Goal: Task Accomplishment & Management: Complete application form

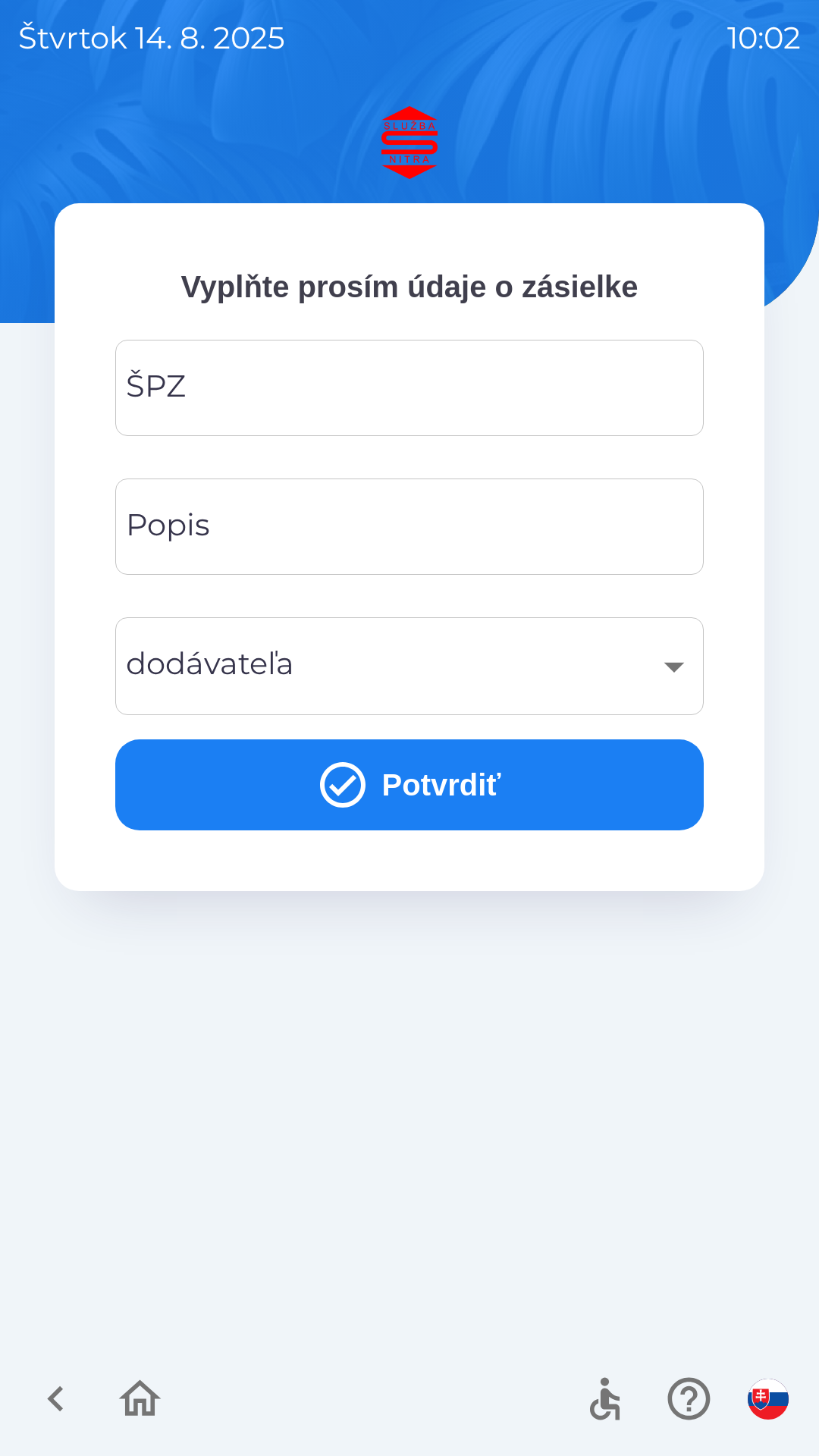
click at [425, 393] on input "ŠPZ" at bounding box center [410, 387] width 552 height 60
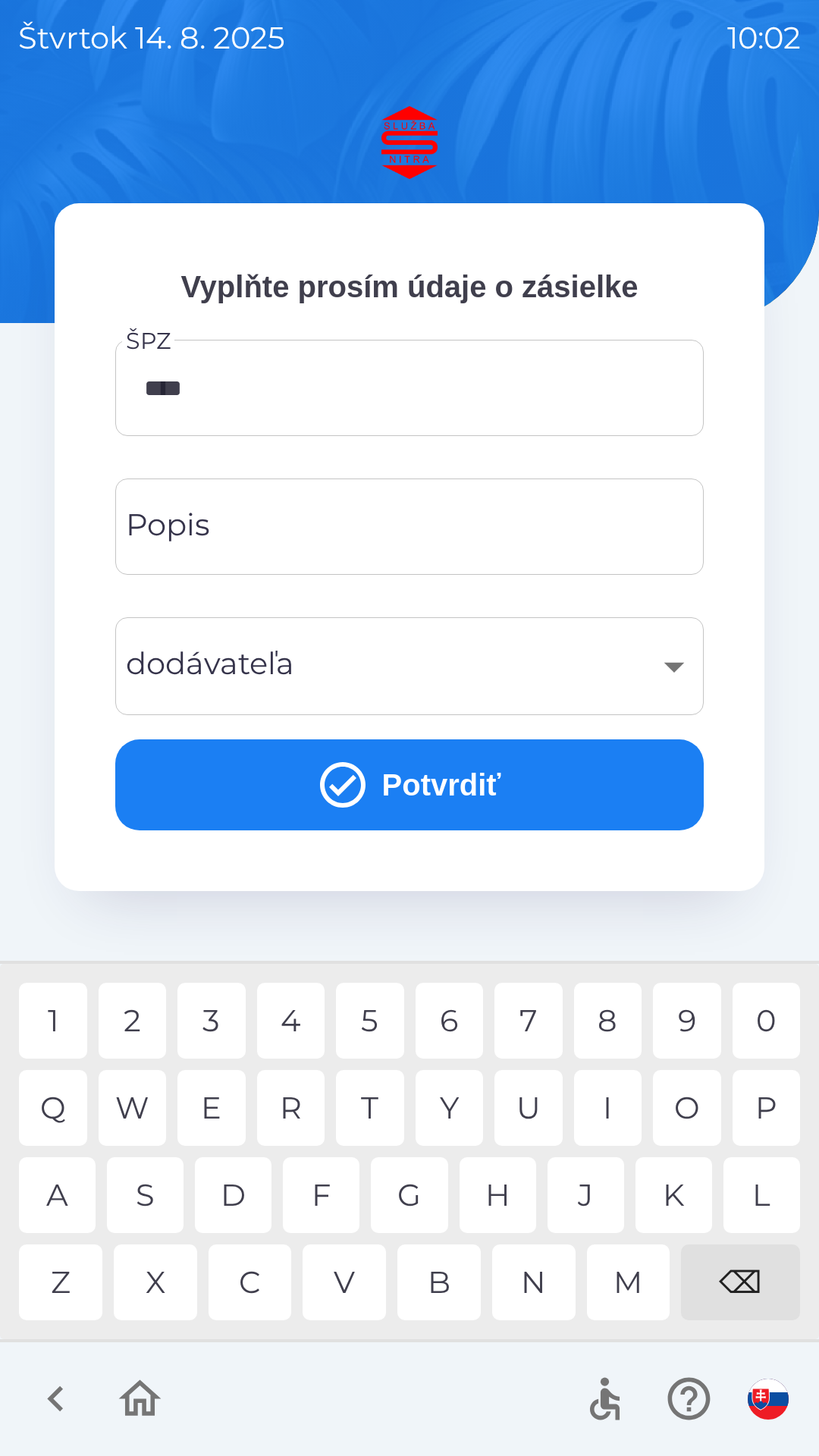
click at [690, 1021] on div "9" at bounding box center [687, 1021] width 68 height 76
type input "*******"
click at [461, 1096] on div "Y" at bounding box center [450, 1108] width 68 height 76
click at [474, 663] on div "​" at bounding box center [410, 666] width 552 height 61
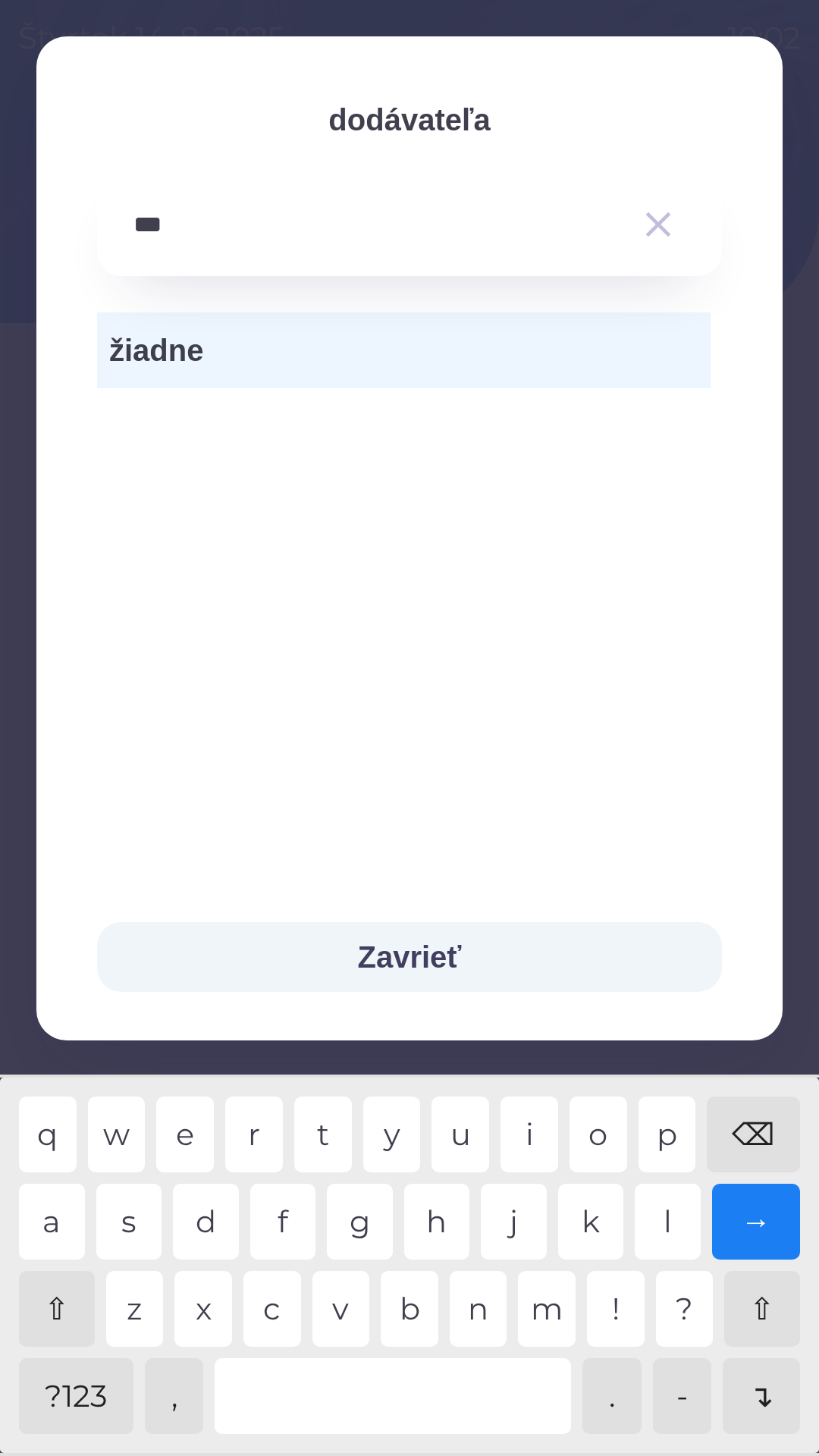
type input "**"
click at [761, 1125] on div "⌫" at bounding box center [753, 1134] width 93 height 76
click at [610, 964] on button "Zavrieť" at bounding box center [409, 957] width 624 height 70
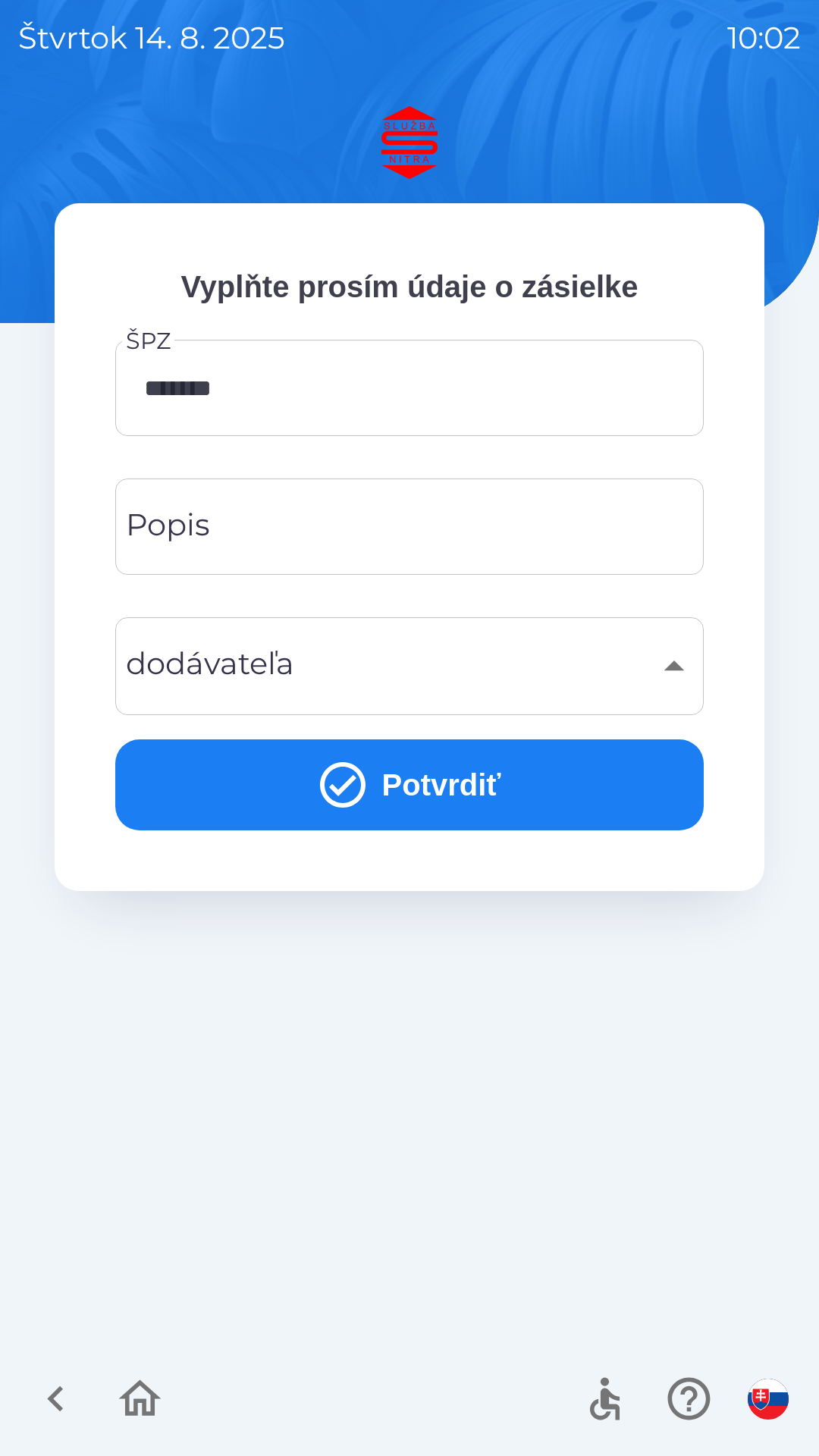
click at [450, 535] on input "Popis" at bounding box center [410, 526] width 552 height 60
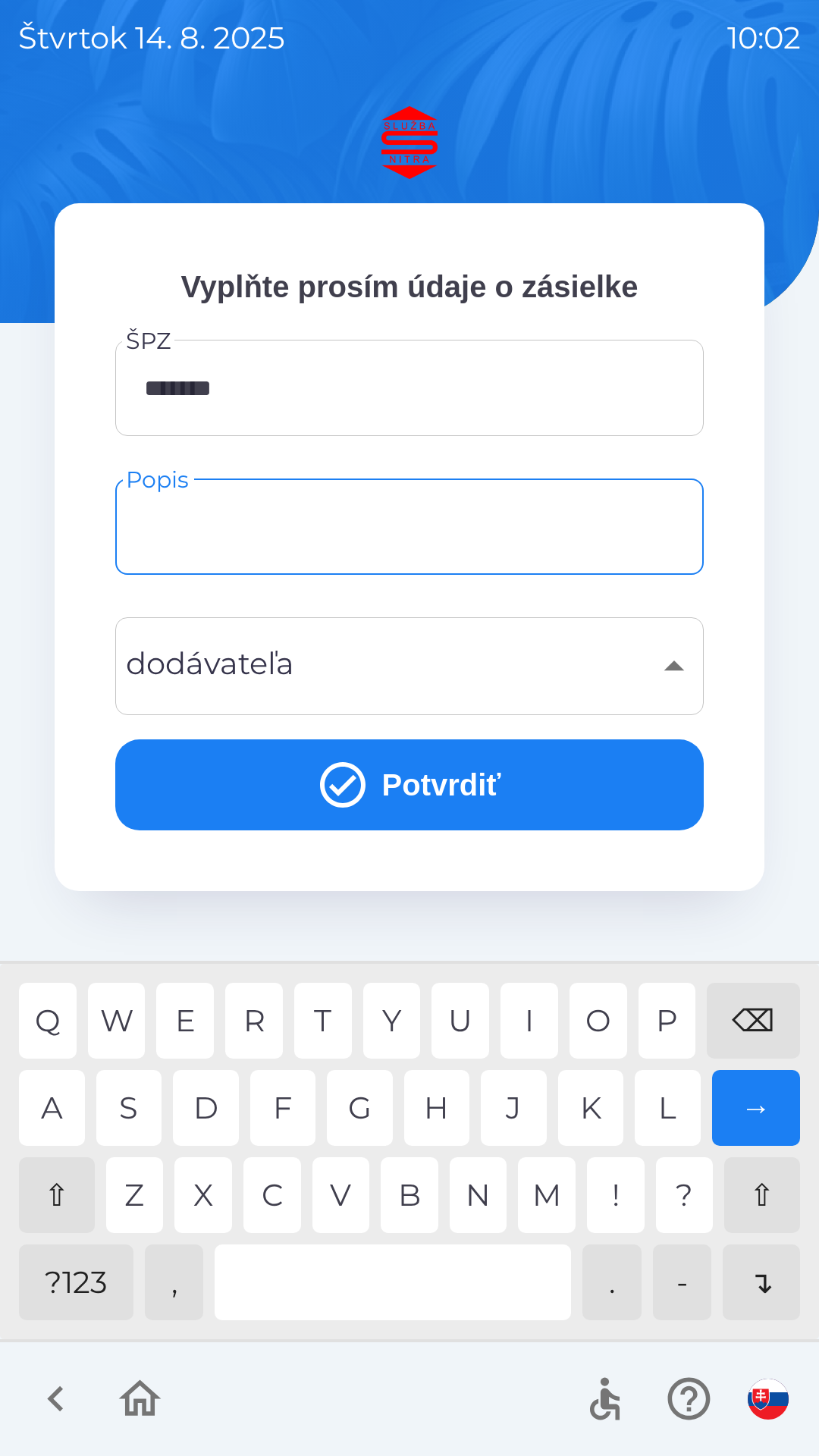
click at [69, 1177] on div "⇧" at bounding box center [57, 1195] width 76 height 76
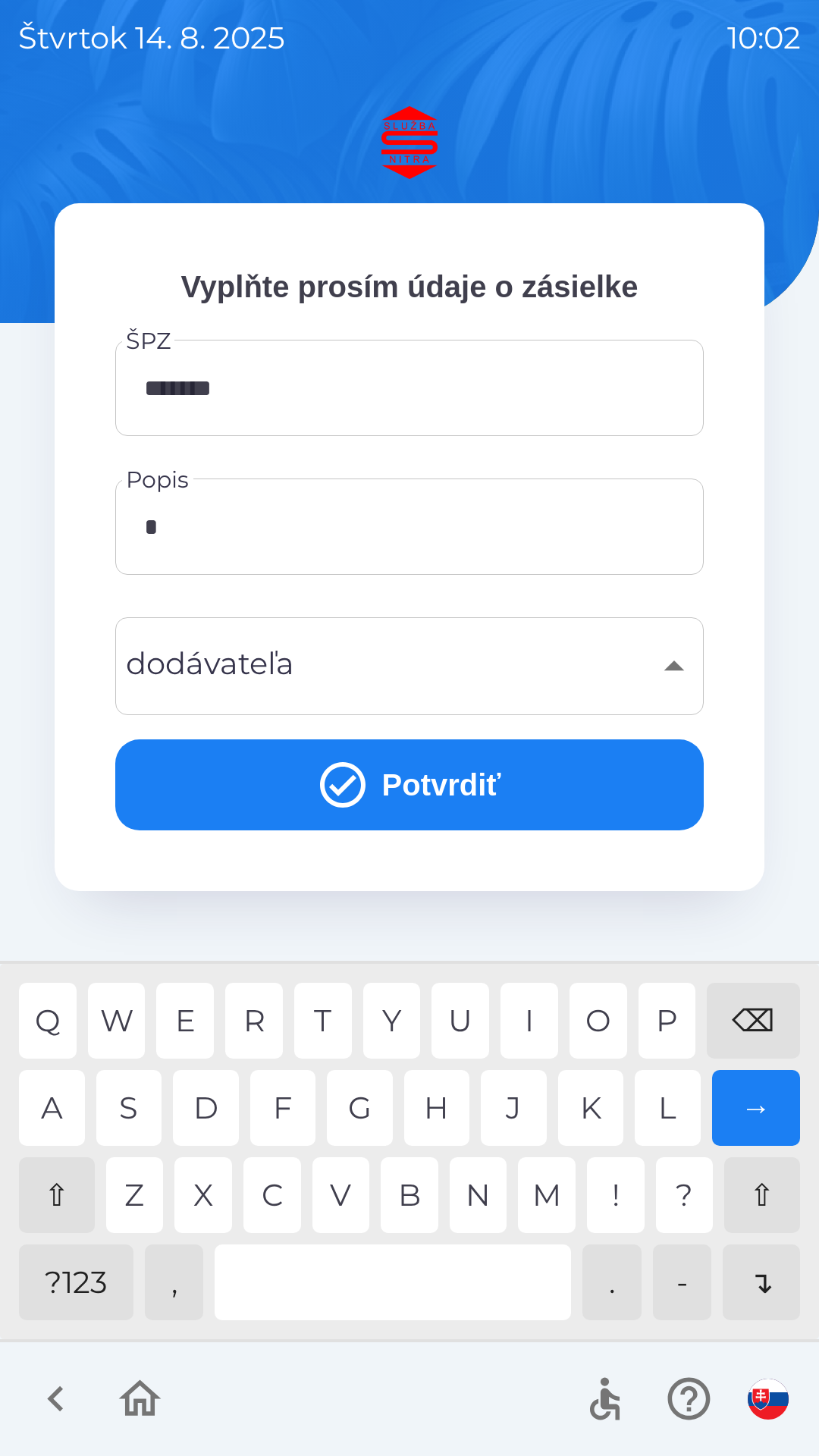
click at [61, 1192] on div "⇧" at bounding box center [57, 1195] width 76 height 76
type input "******"
click at [603, 1017] on div "O" at bounding box center [598, 1021] width 57 height 76
click at [485, 779] on button "Potvrdiť" at bounding box center [410, 784] width 588 height 91
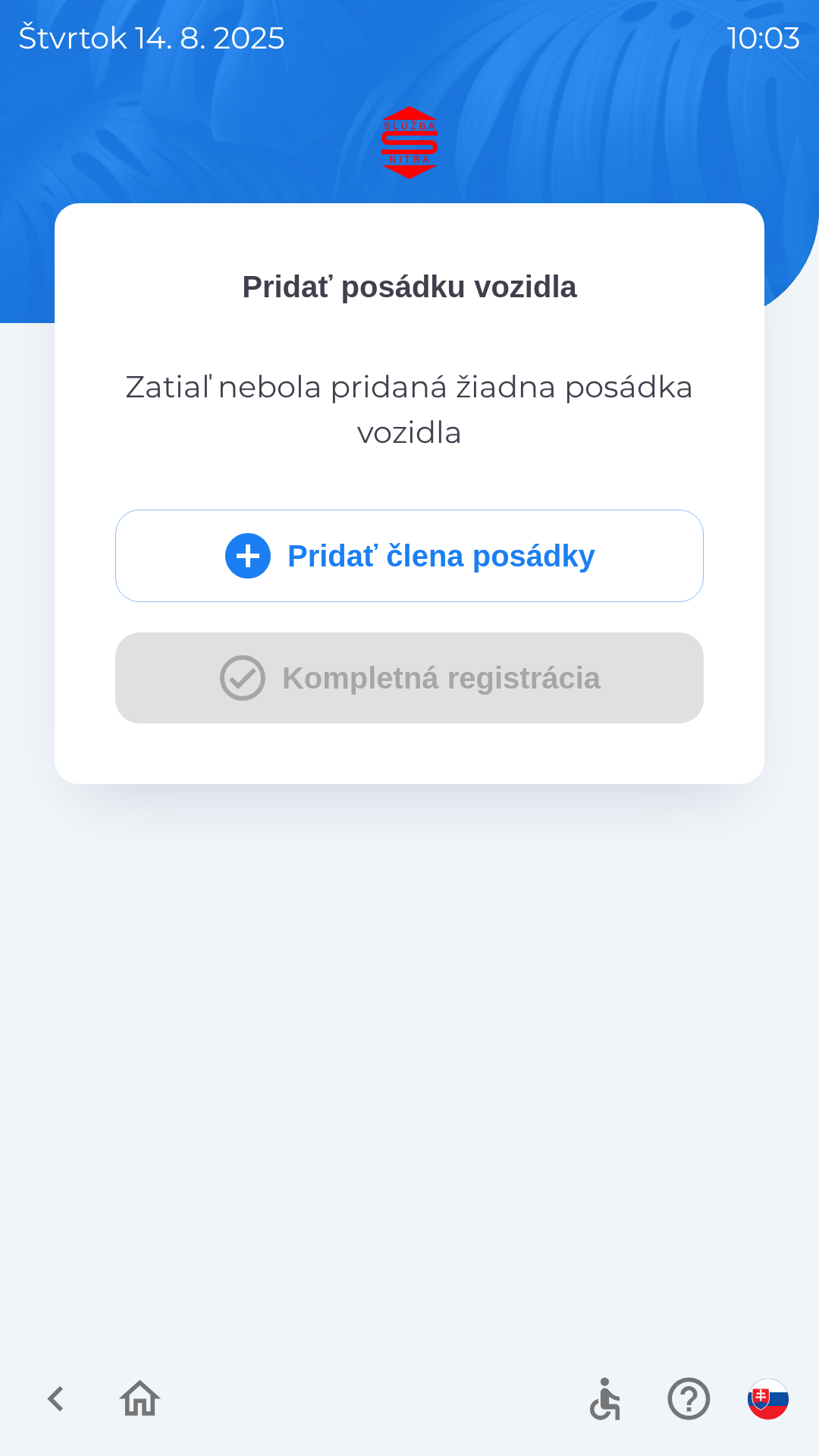
click at [491, 567] on button "Pridať člena posádky" at bounding box center [410, 555] width 588 height 92
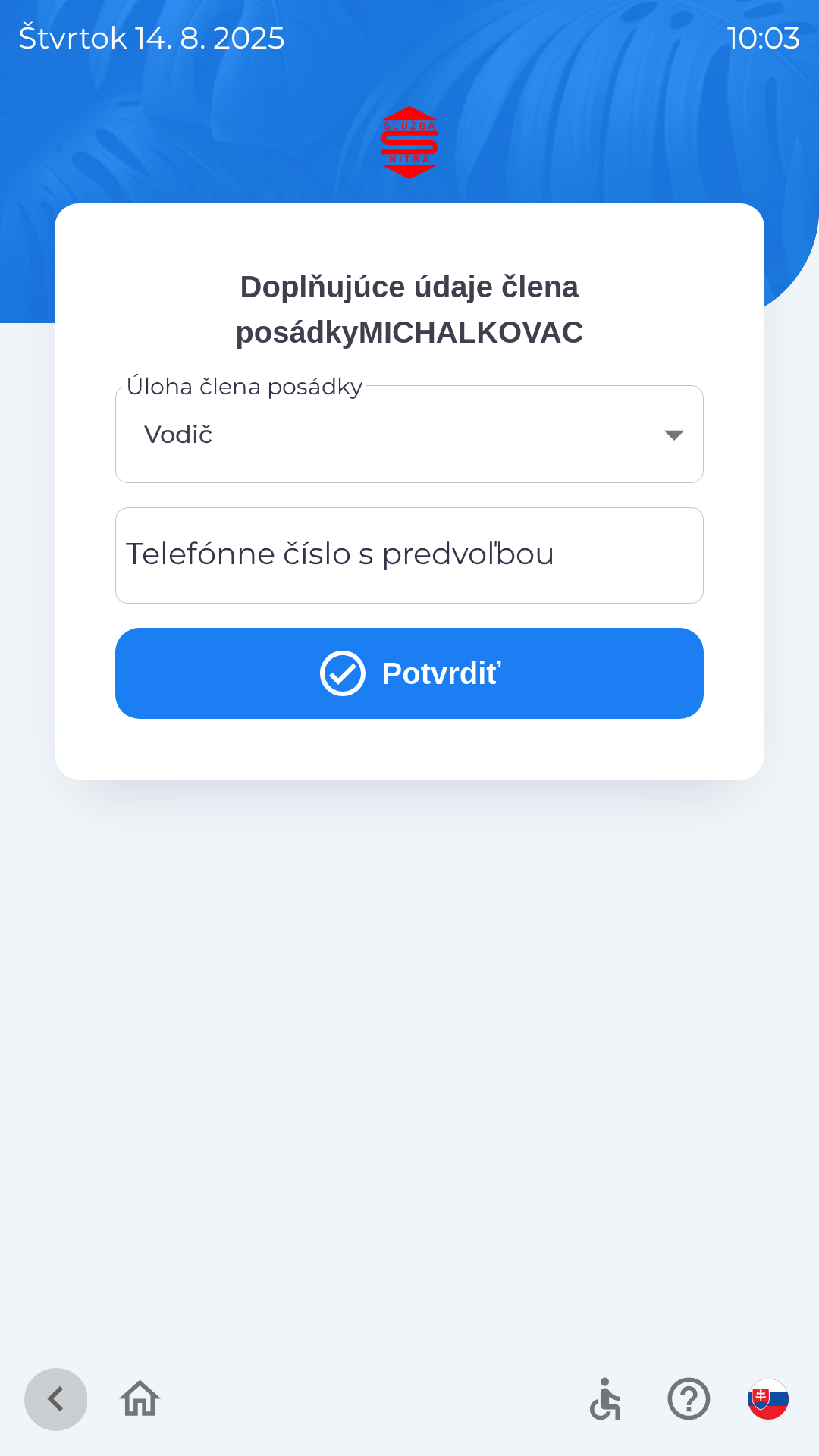
click at [65, 1398] on icon "button" at bounding box center [55, 1398] width 50 height 50
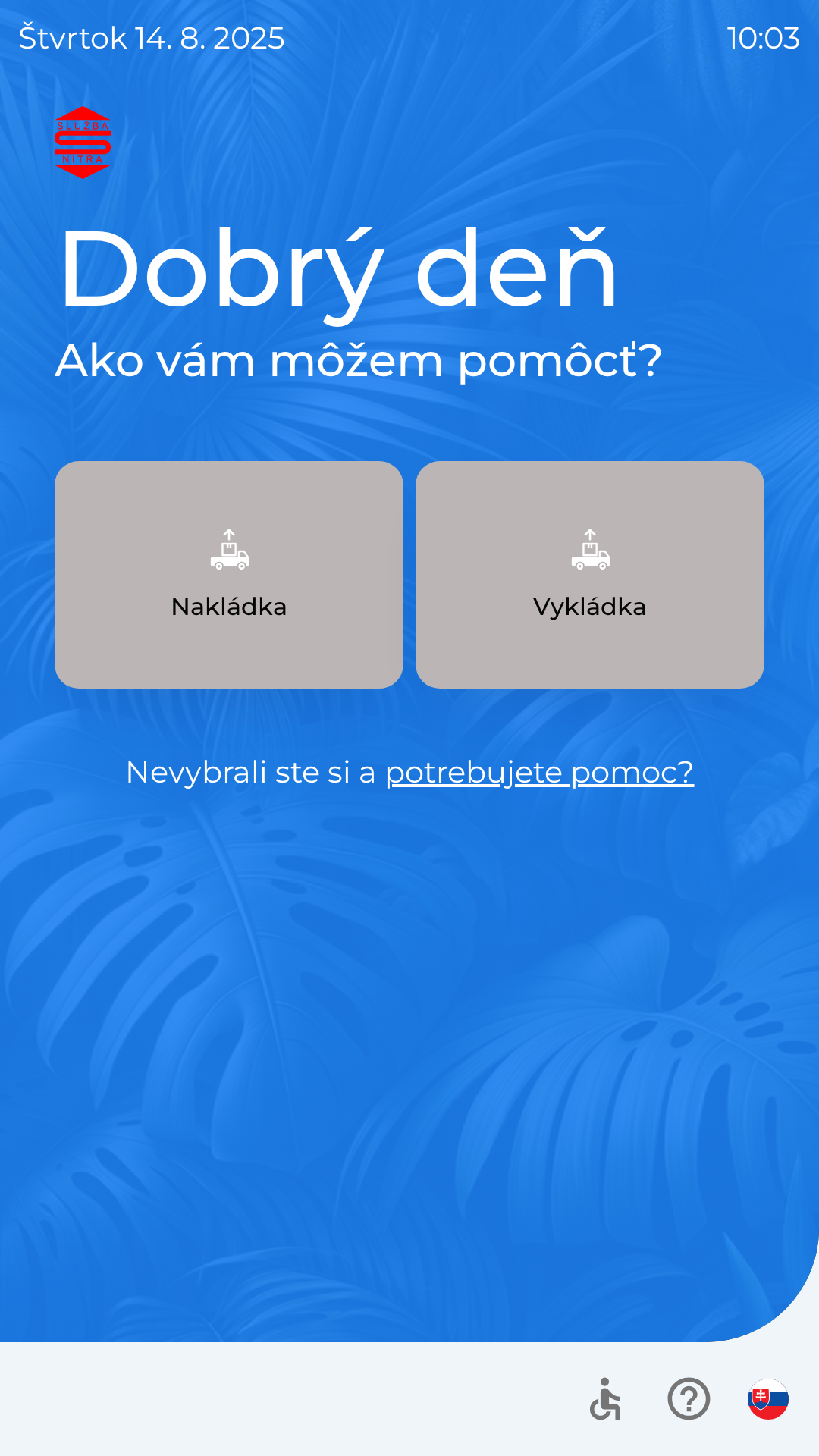
click at [325, 590] on button "Nakládka" at bounding box center [229, 574] width 349 height 227
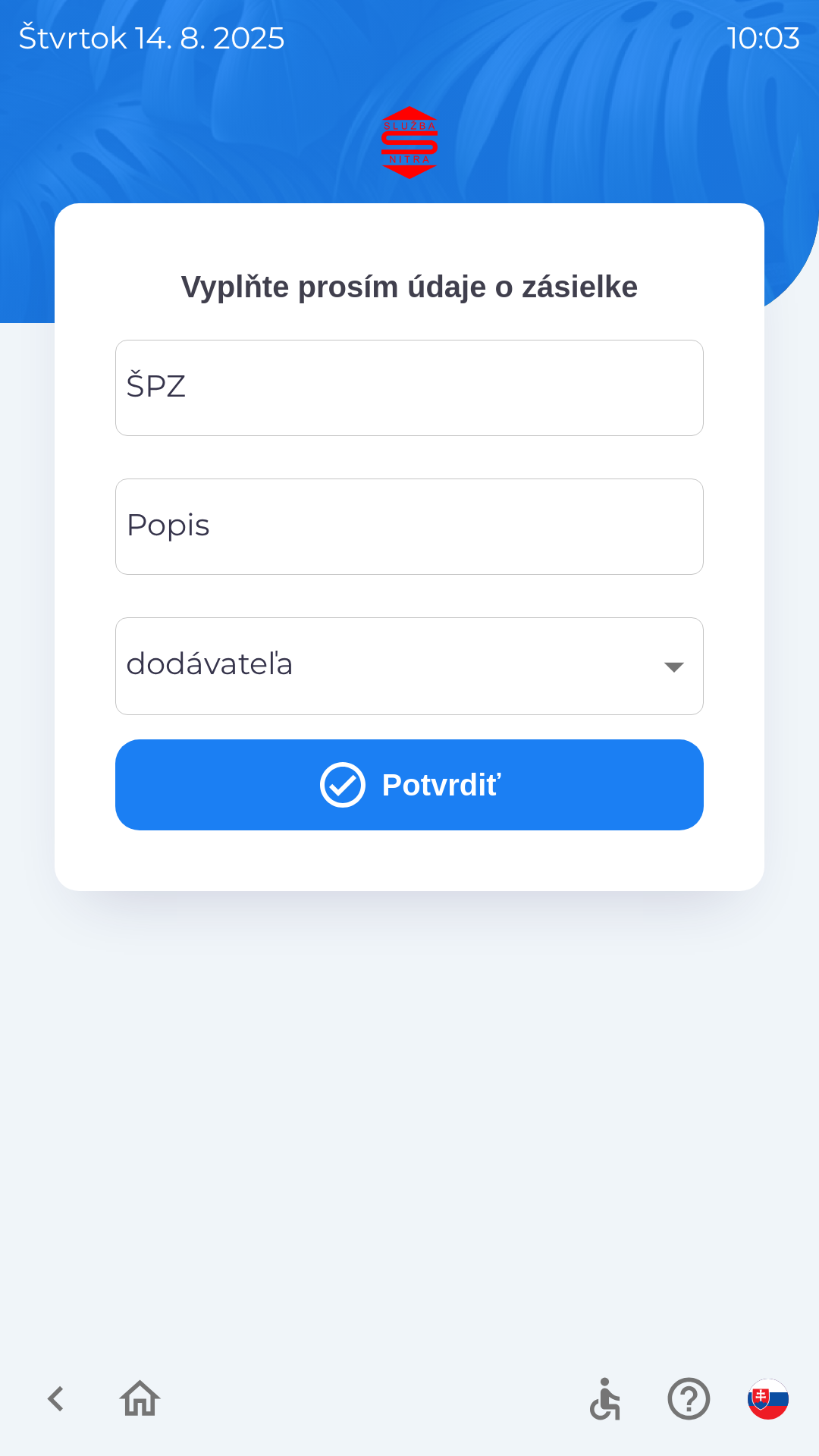
click at [451, 391] on input "ŠPZ" at bounding box center [410, 387] width 552 height 60
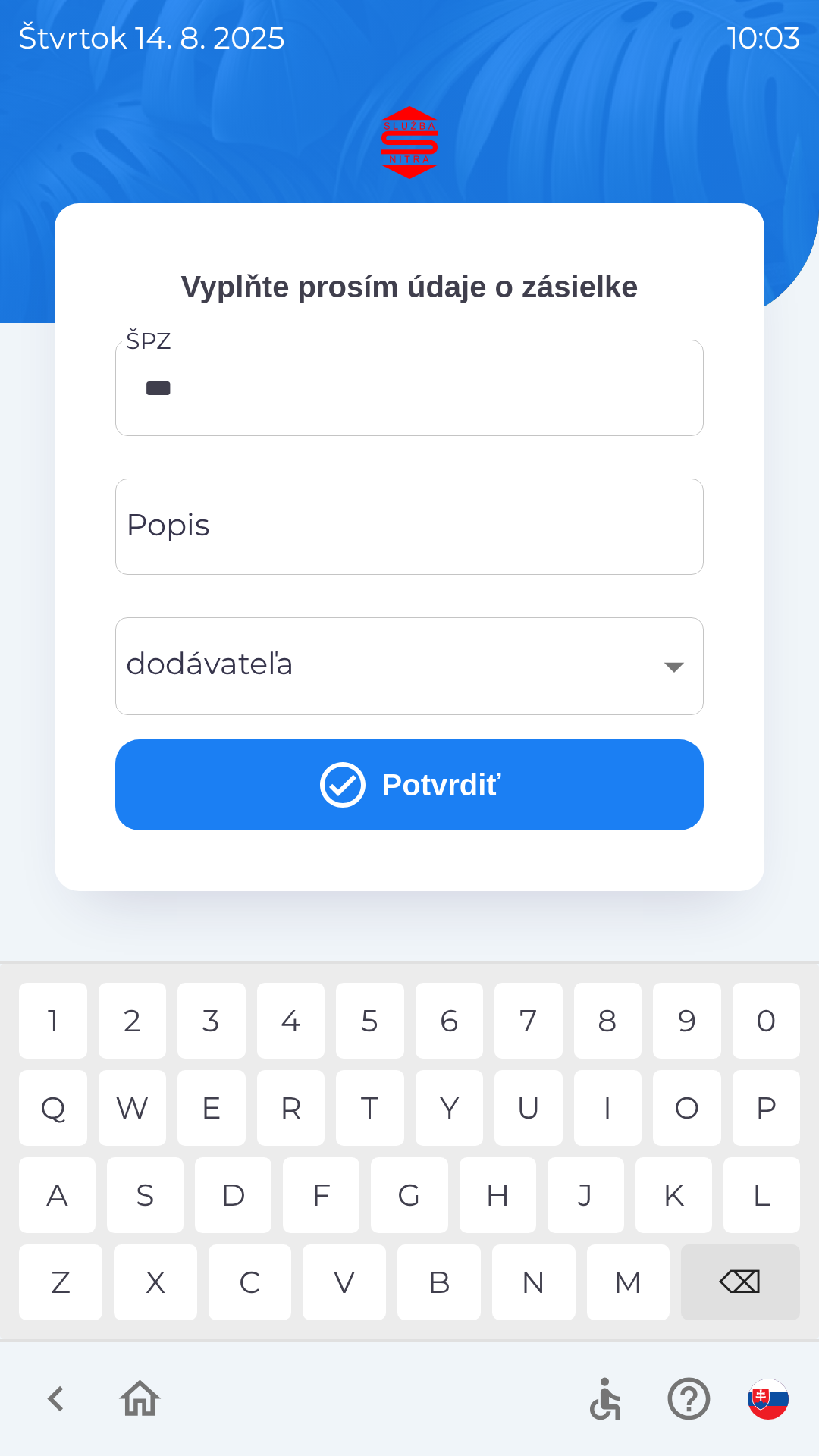
click at [450, 1017] on div "6" at bounding box center [450, 1021] width 68 height 76
click at [689, 1017] on div "9" at bounding box center [687, 1021] width 68 height 76
type input "*******"
click at [456, 1098] on div "Y" at bounding box center [450, 1108] width 68 height 76
click at [438, 533] on input "Popis" at bounding box center [410, 526] width 552 height 60
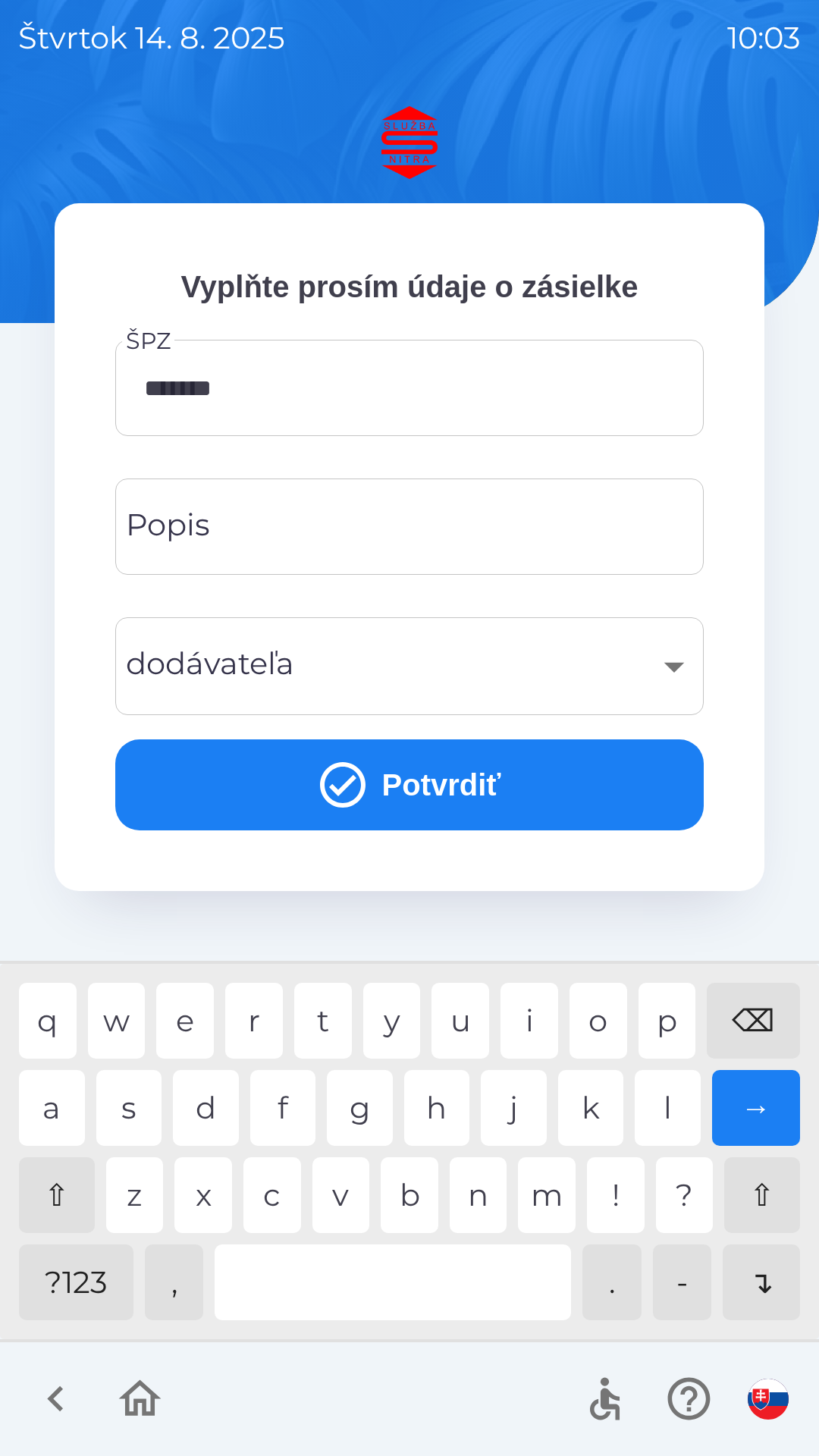
click at [55, 1195] on div "⇧" at bounding box center [57, 1195] width 76 height 76
click at [60, 1193] on div "⇧" at bounding box center [57, 1195] width 76 height 76
click at [591, 1098] on div "K" at bounding box center [590, 1108] width 66 height 76
type input "******"
click at [591, 1025] on div "O" at bounding box center [598, 1021] width 57 height 76
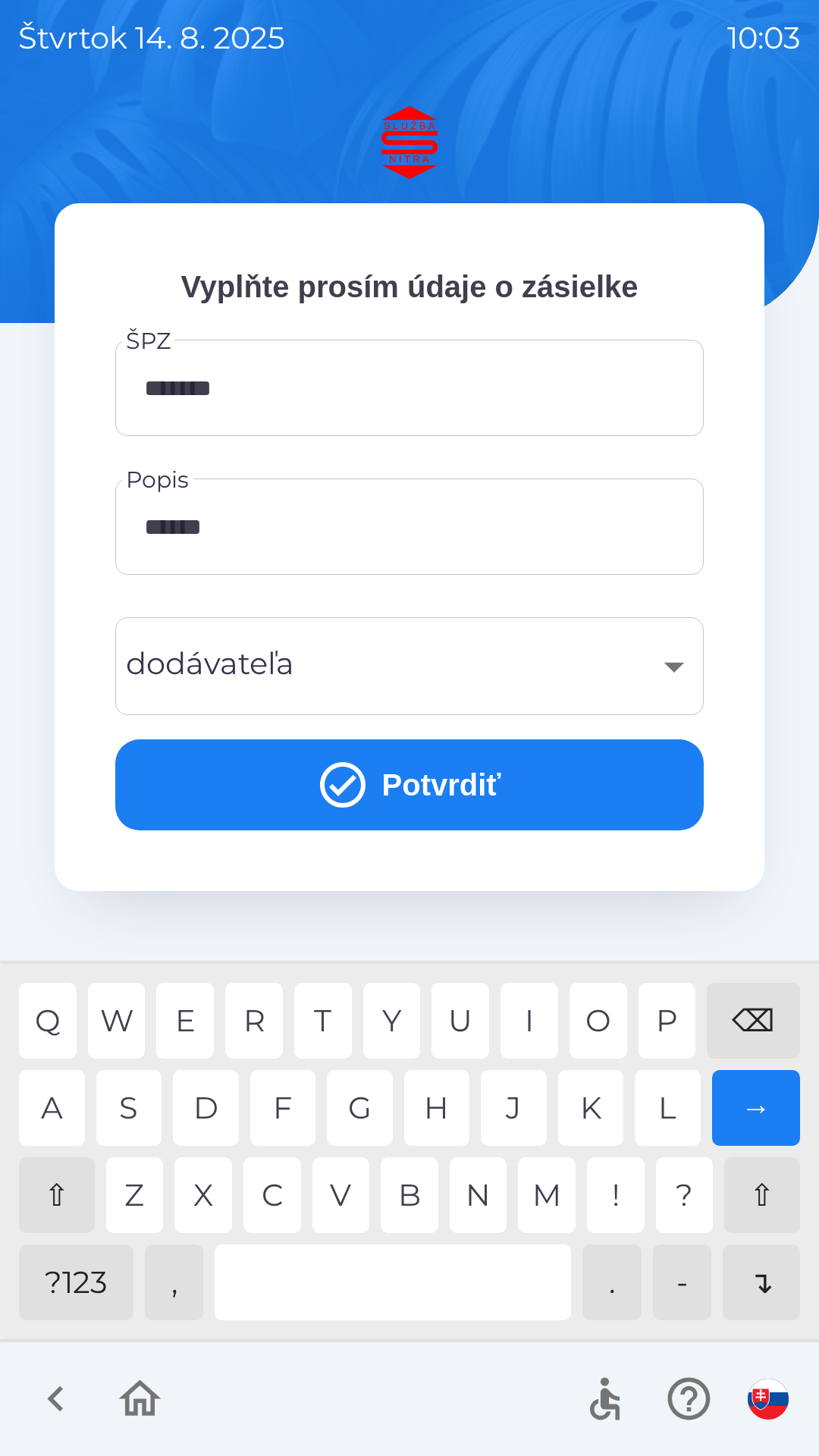
click at [575, 780] on button "Potvrdiť" at bounding box center [410, 784] width 588 height 91
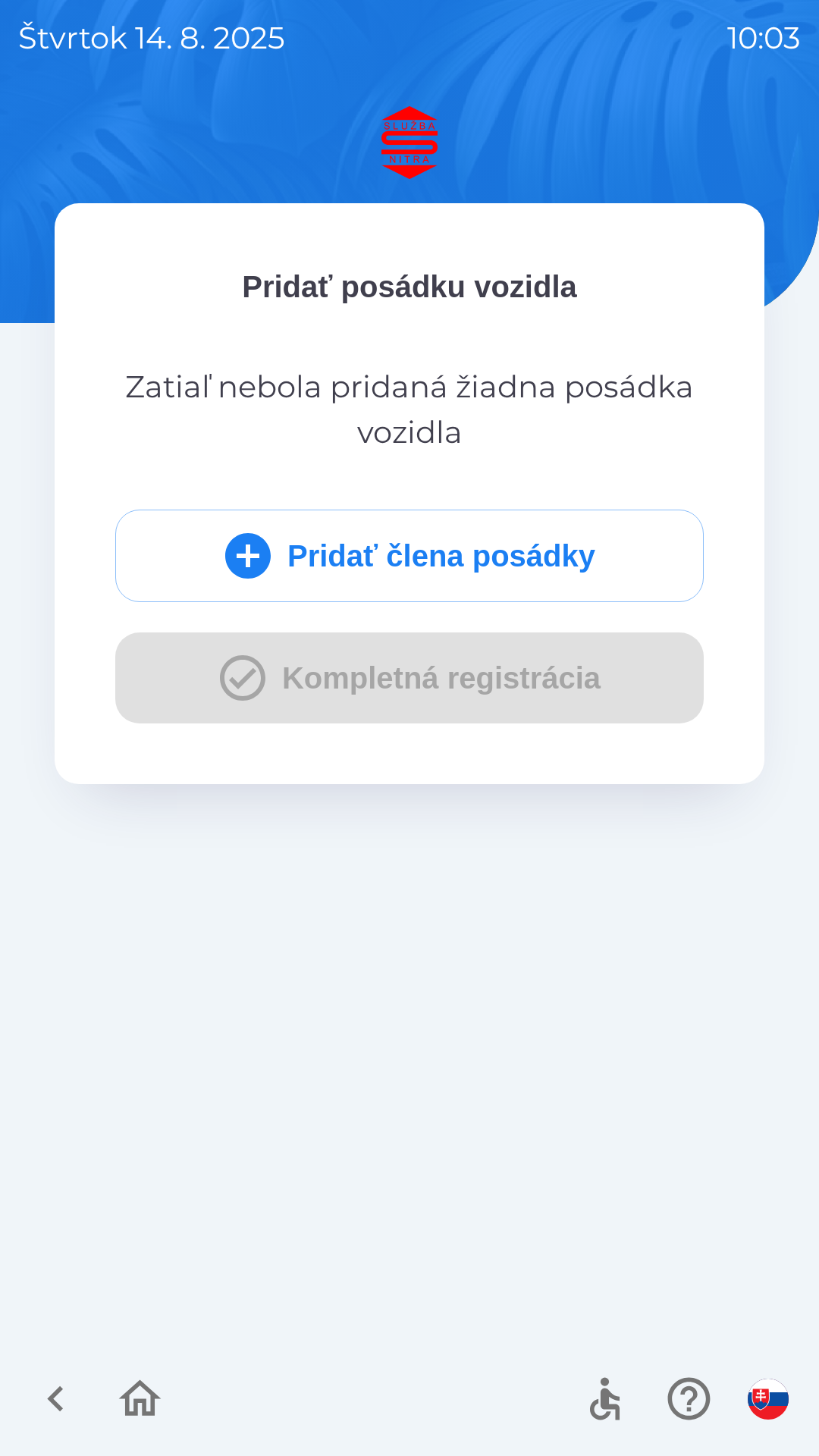
click at [507, 567] on button "Pridať člena posádky" at bounding box center [410, 555] width 588 height 92
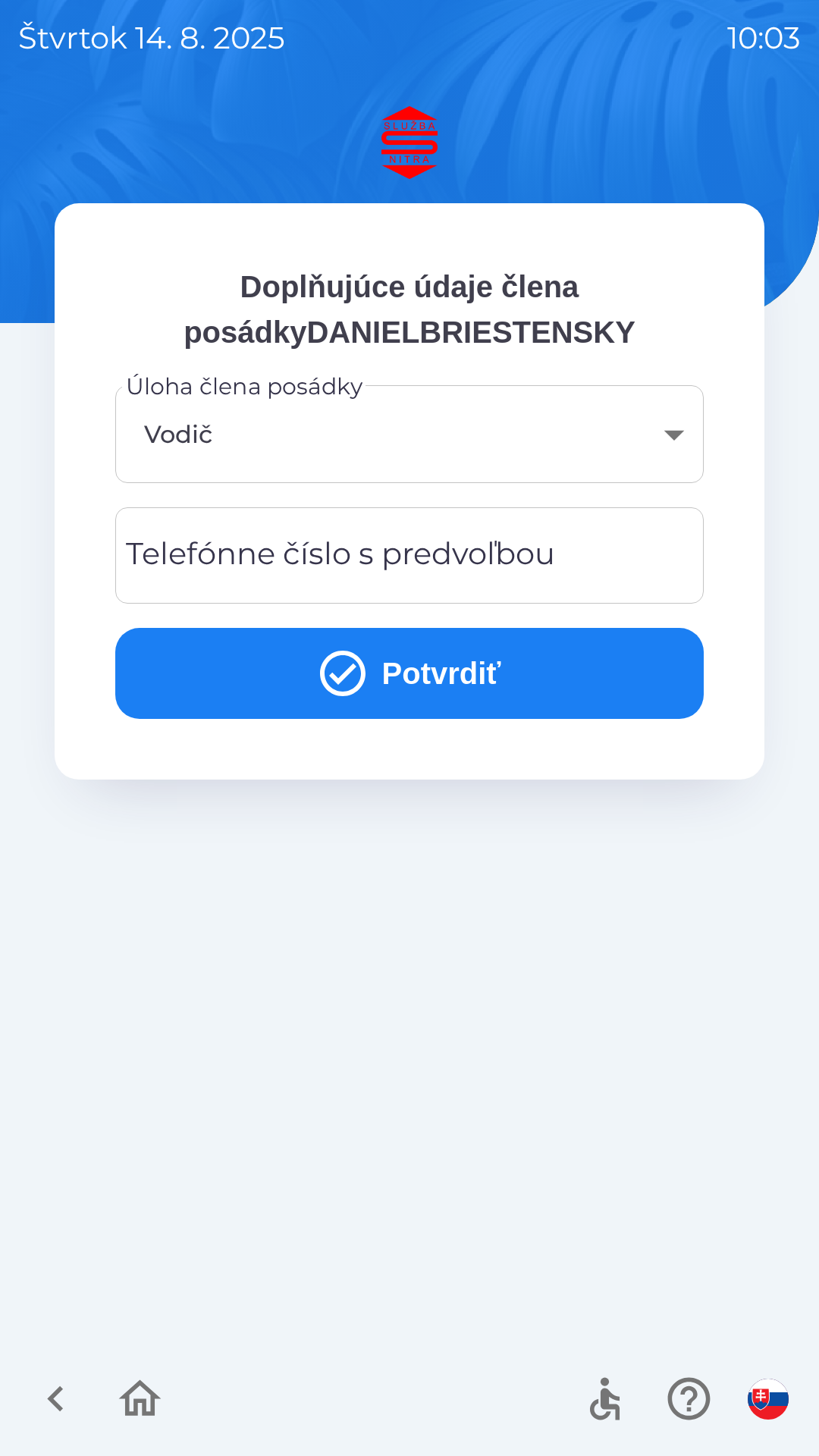
click at [674, 443] on body "[DATE] 10:03 Doplňujúce údaje člena posádkyDANIELBRIESTENSKY Úloha člena posádk…" at bounding box center [410, 728] width 819 height 1456
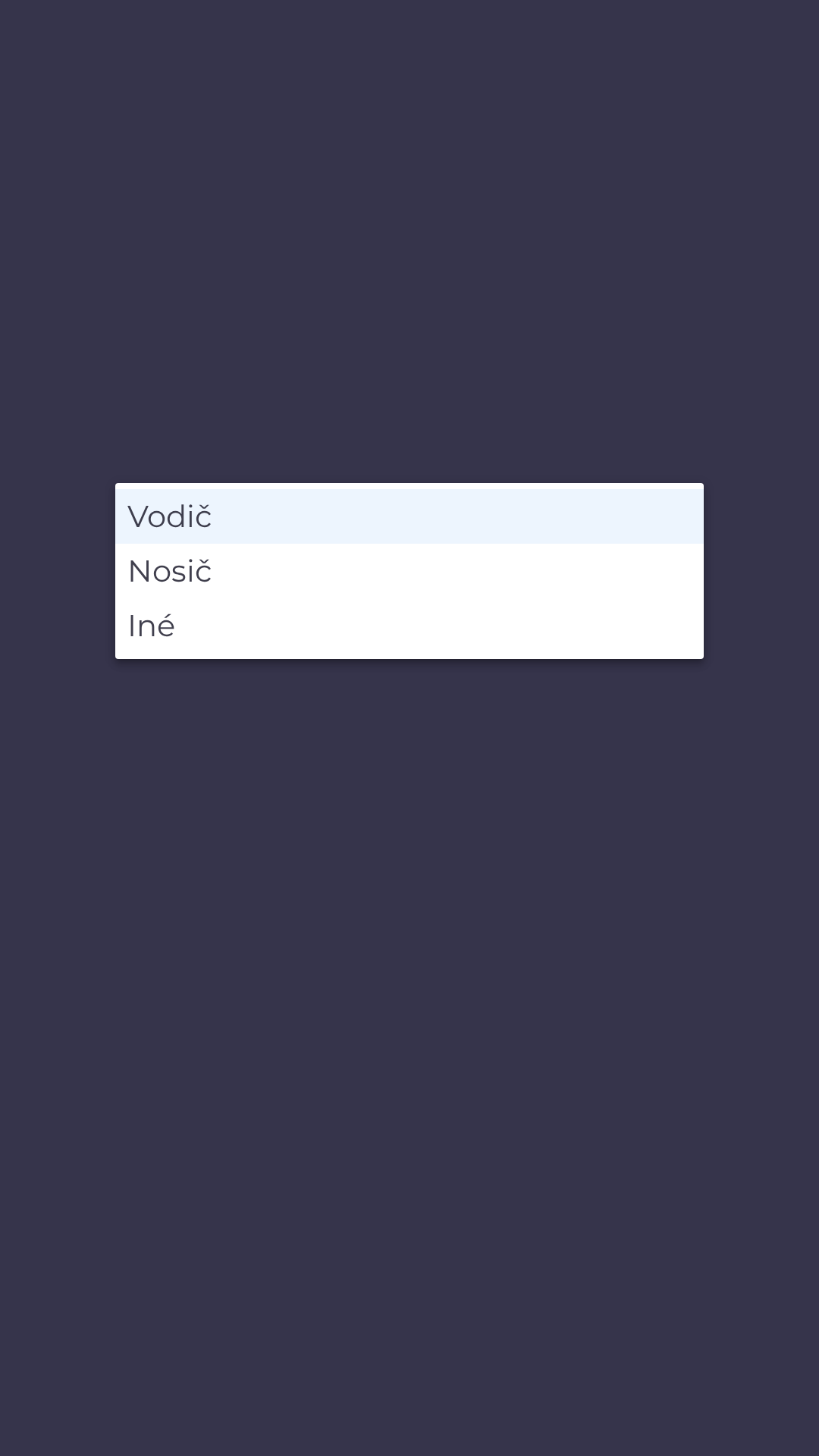
click at [589, 511] on li "Vodič" at bounding box center [410, 516] width 588 height 54
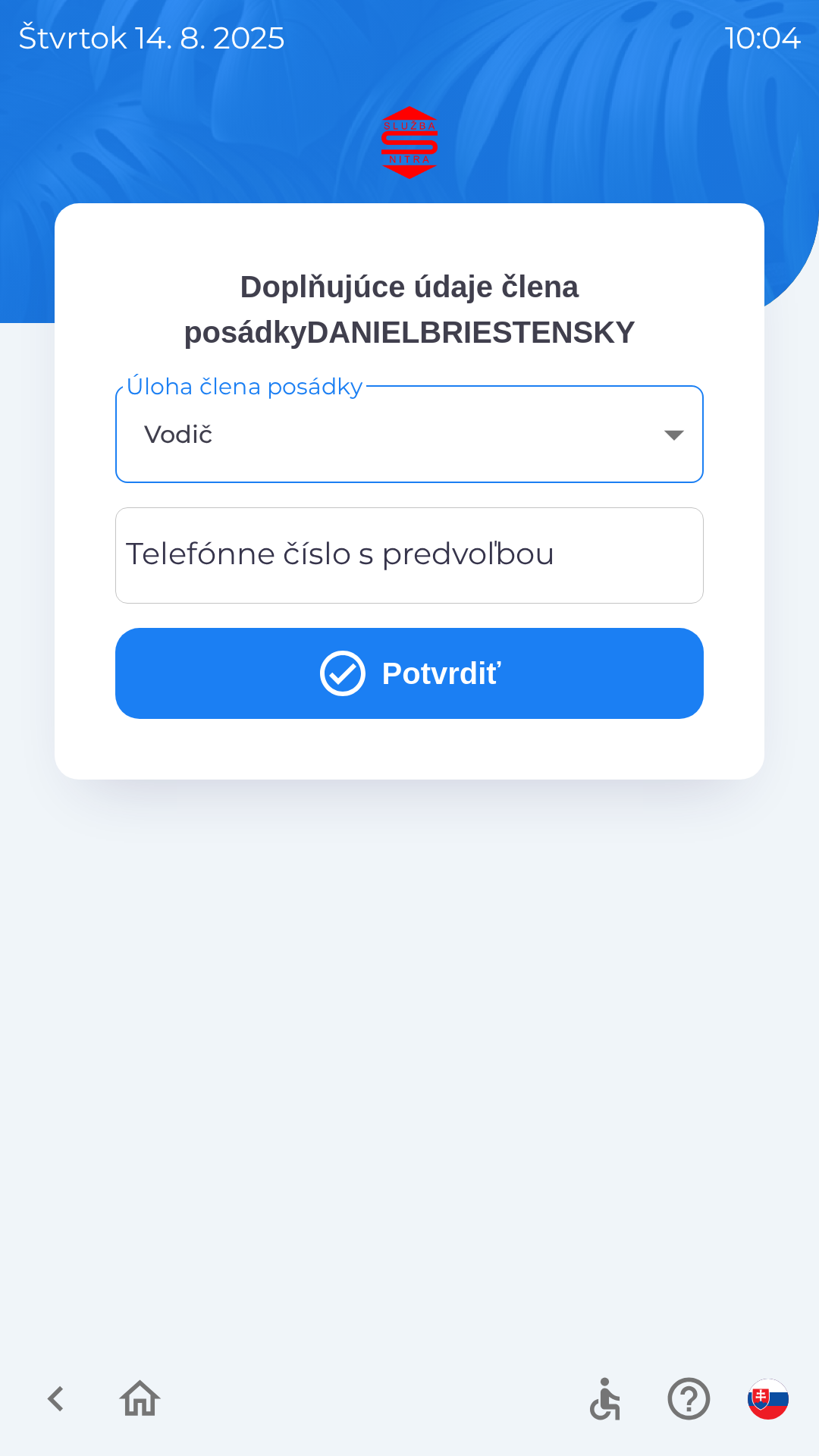
click at [582, 545] on input "Telefónne číslo s predvoľbou" at bounding box center [410, 555] width 552 height 60
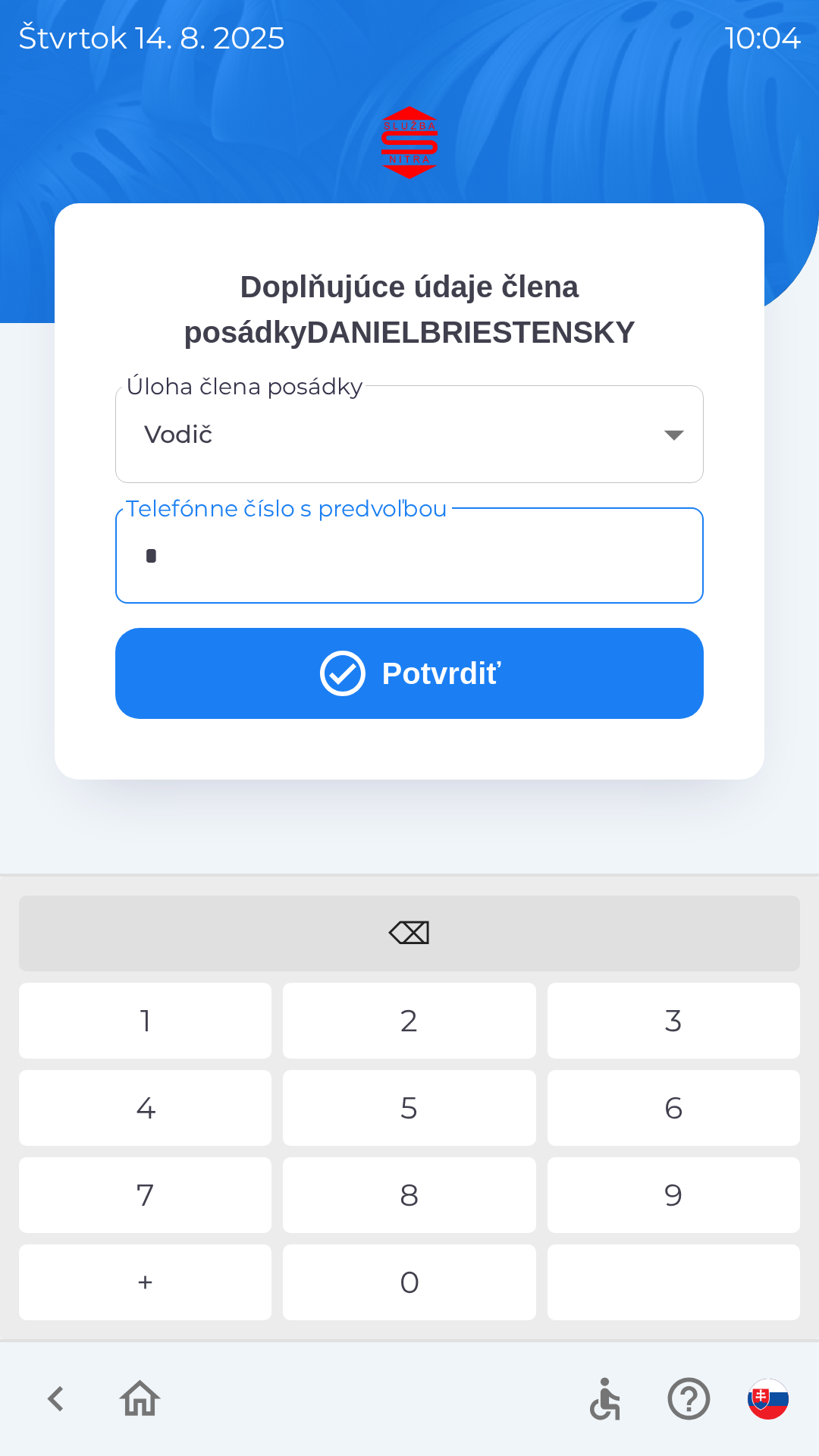
click at [203, 1273] on div "+" at bounding box center [144, 1282] width 252 height 76
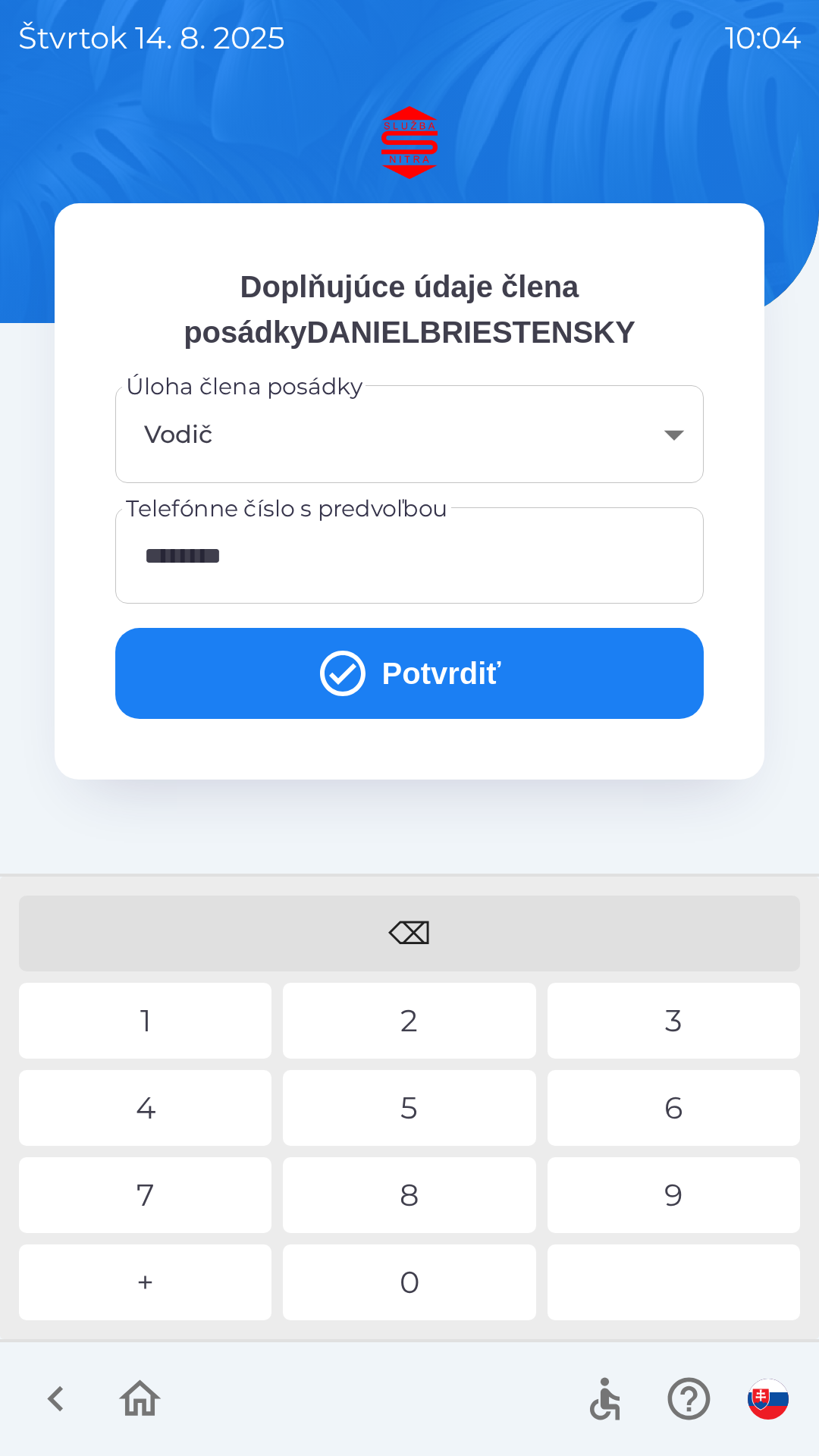
click at [440, 1108] on div "5" at bounding box center [409, 1108] width 252 height 76
click at [209, 1185] on div "7" at bounding box center [144, 1195] width 252 height 76
click at [638, 1203] on div "9" at bounding box center [673, 1195] width 252 height 76
click at [465, 1195] on div "8" at bounding box center [409, 1195] width 252 height 76
type input "**********"
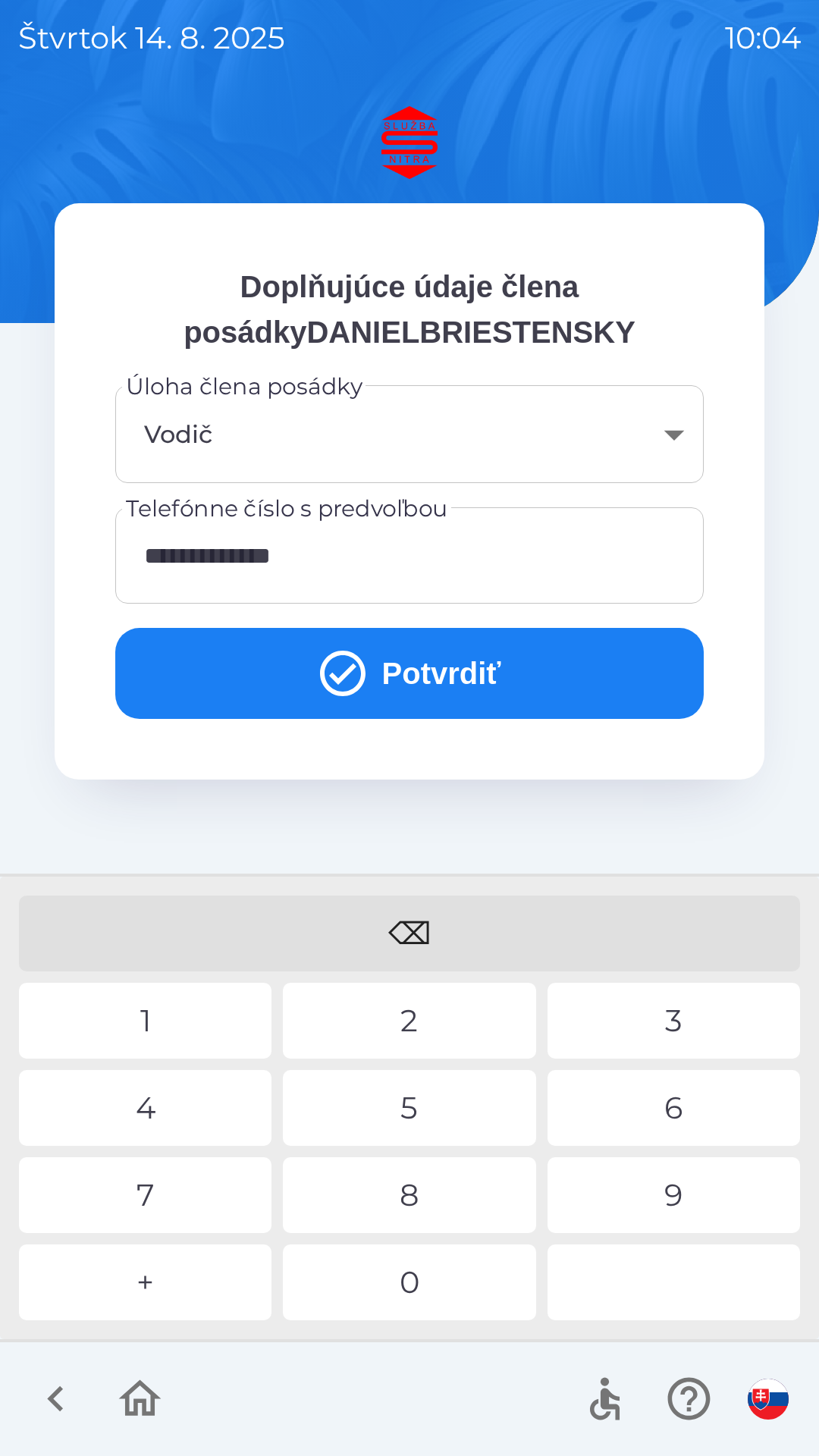
click at [462, 1288] on div "0" at bounding box center [409, 1282] width 252 height 76
click at [479, 666] on button "Potvrdiť" at bounding box center [410, 673] width 588 height 91
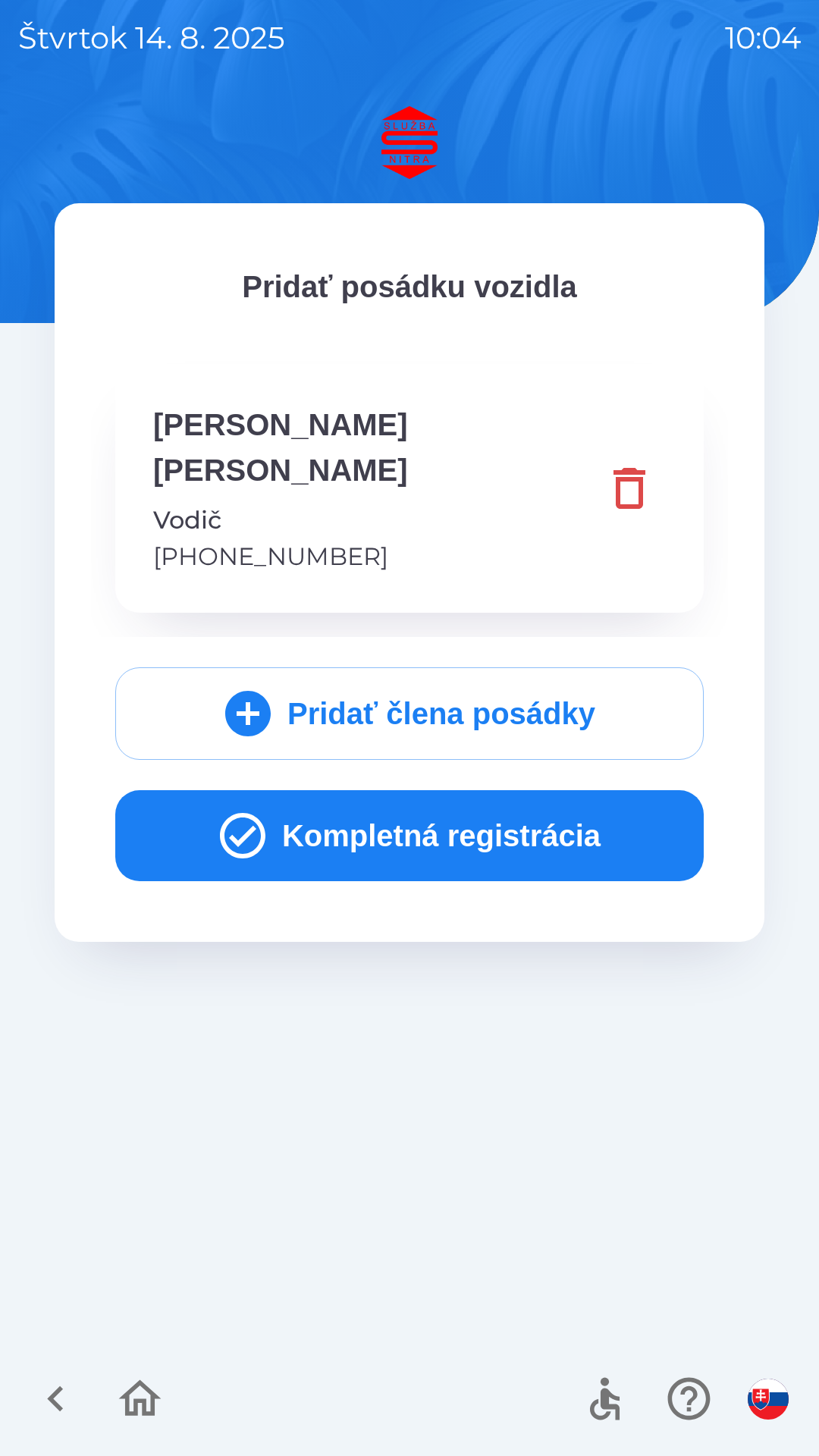
click at [469, 792] on button "Kompletná registrácia" at bounding box center [410, 835] width 588 height 91
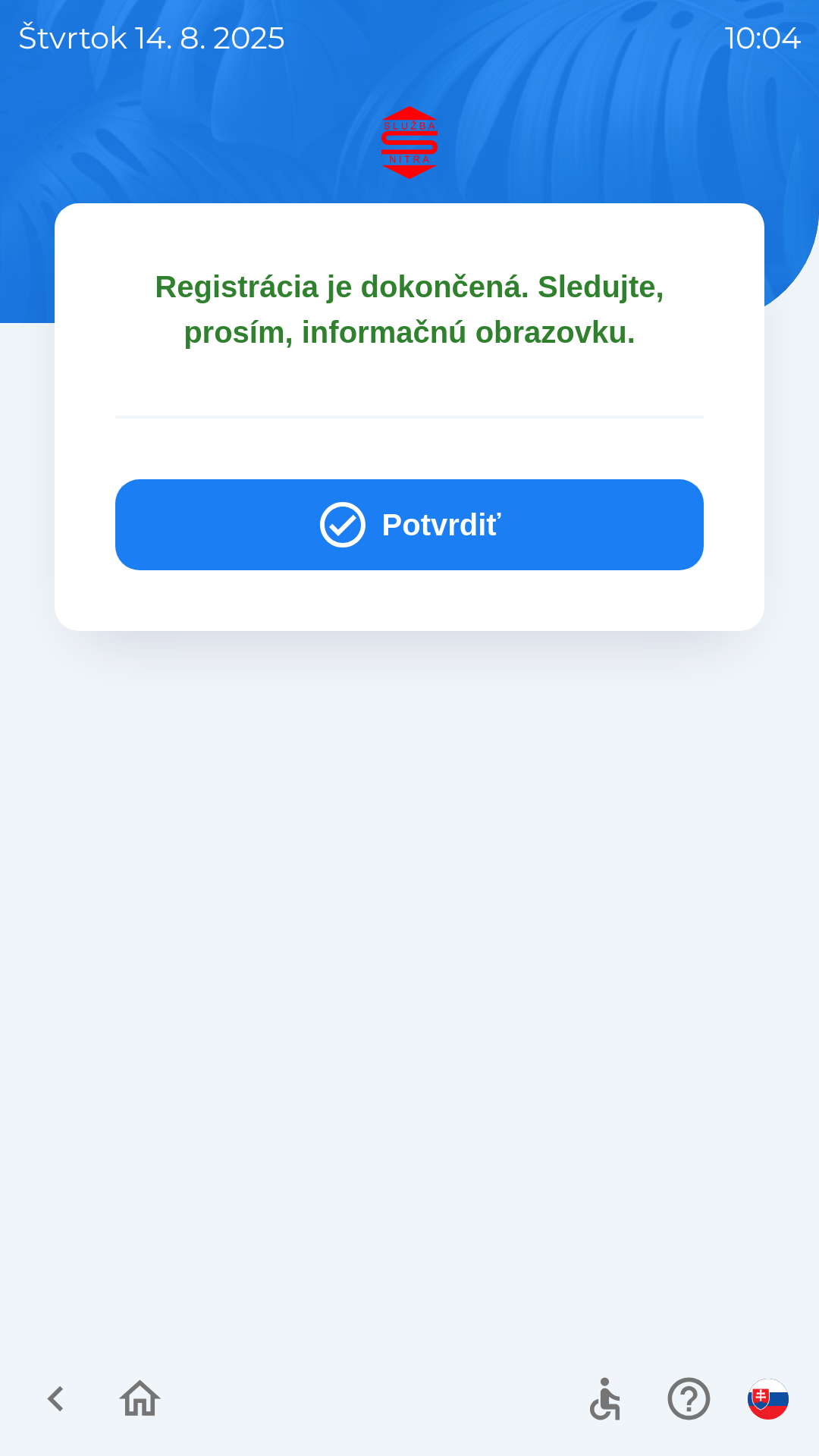
click at [479, 521] on button "Potvrdiť" at bounding box center [410, 524] width 588 height 91
